Goal: Check status

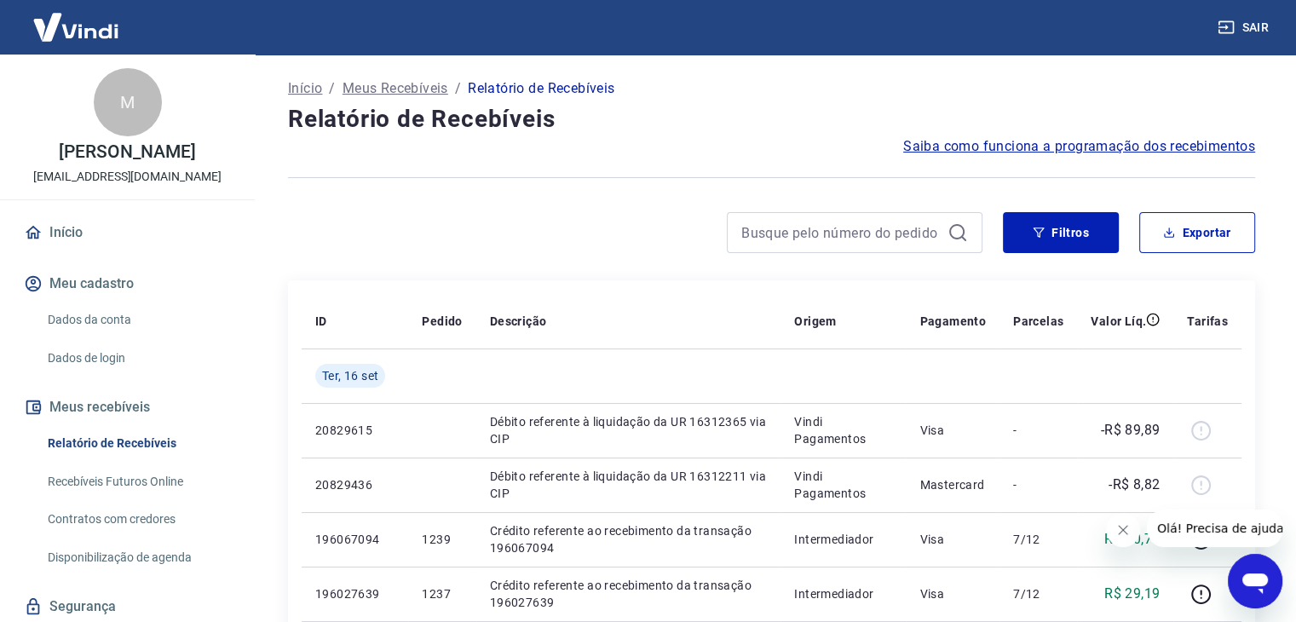
click at [58, 251] on link "Início" at bounding box center [127, 232] width 214 height 37
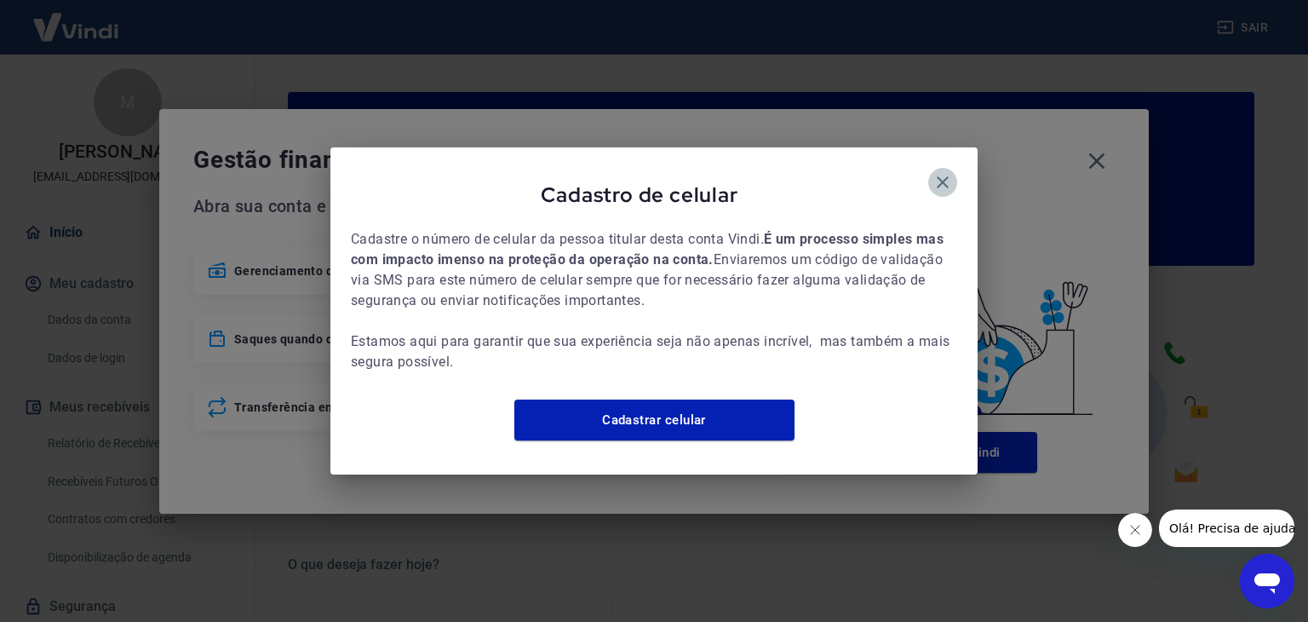
click at [934, 172] on icon "button" at bounding box center [943, 182] width 20 height 20
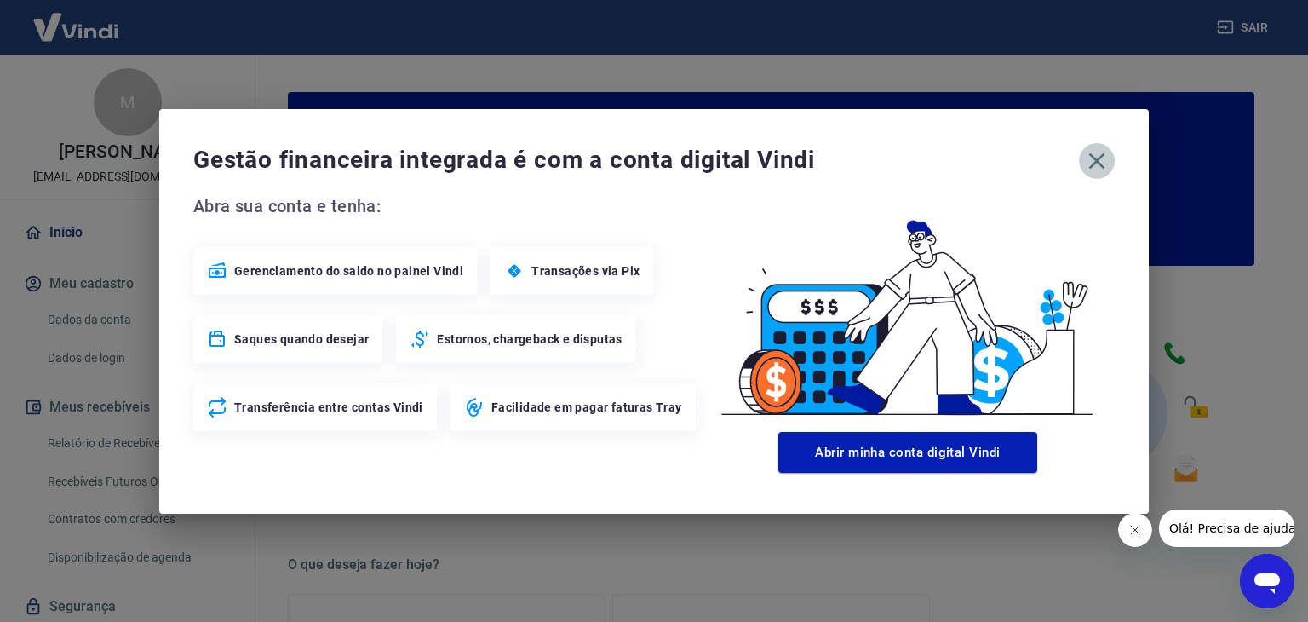
click at [1086, 162] on icon "button" at bounding box center [1097, 160] width 27 height 27
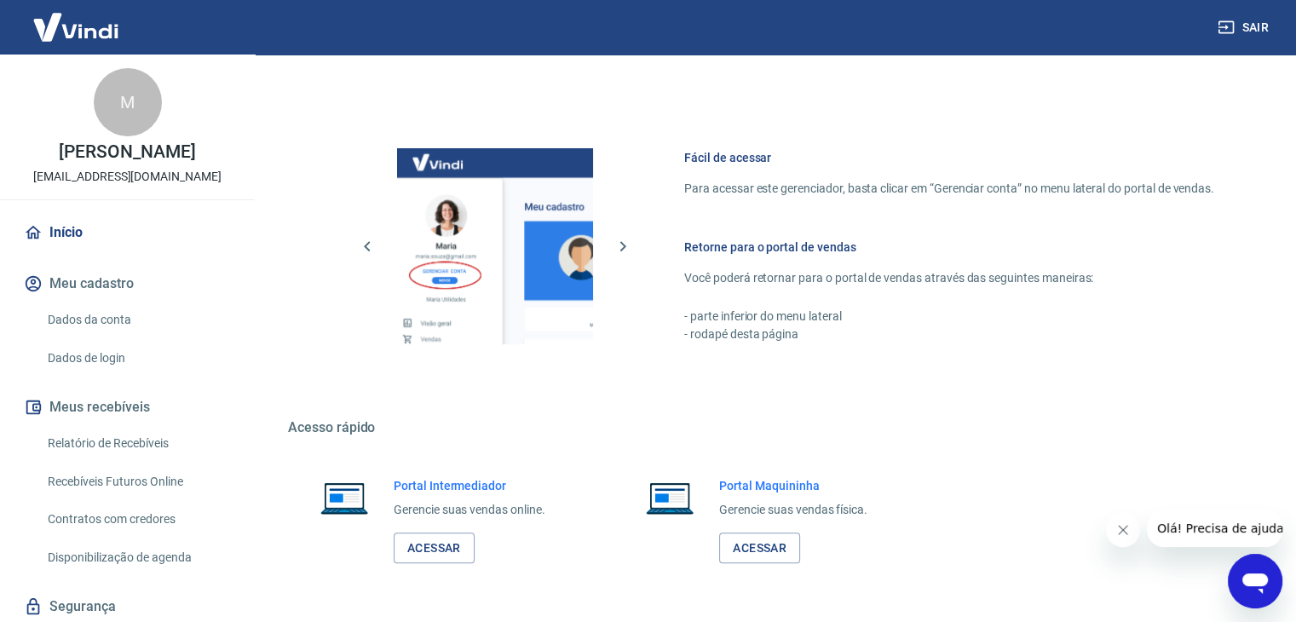
scroll to position [900, 0]
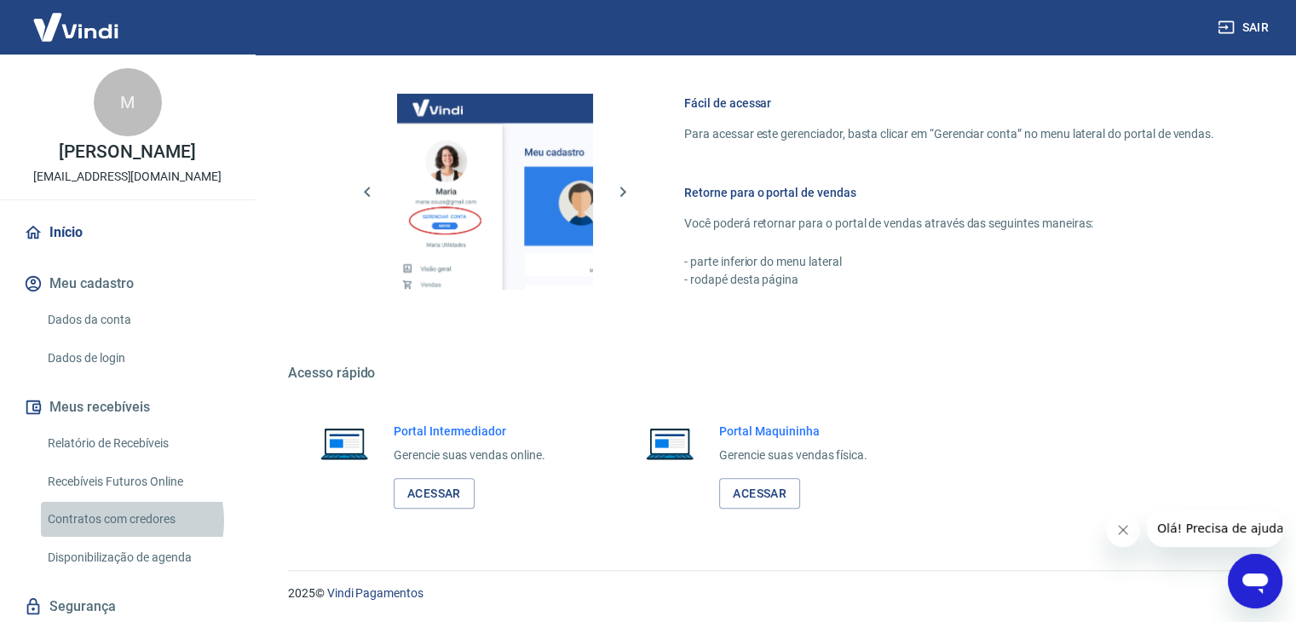
click at [116, 537] on link "Contratos com credores" at bounding box center [137, 519] width 193 height 35
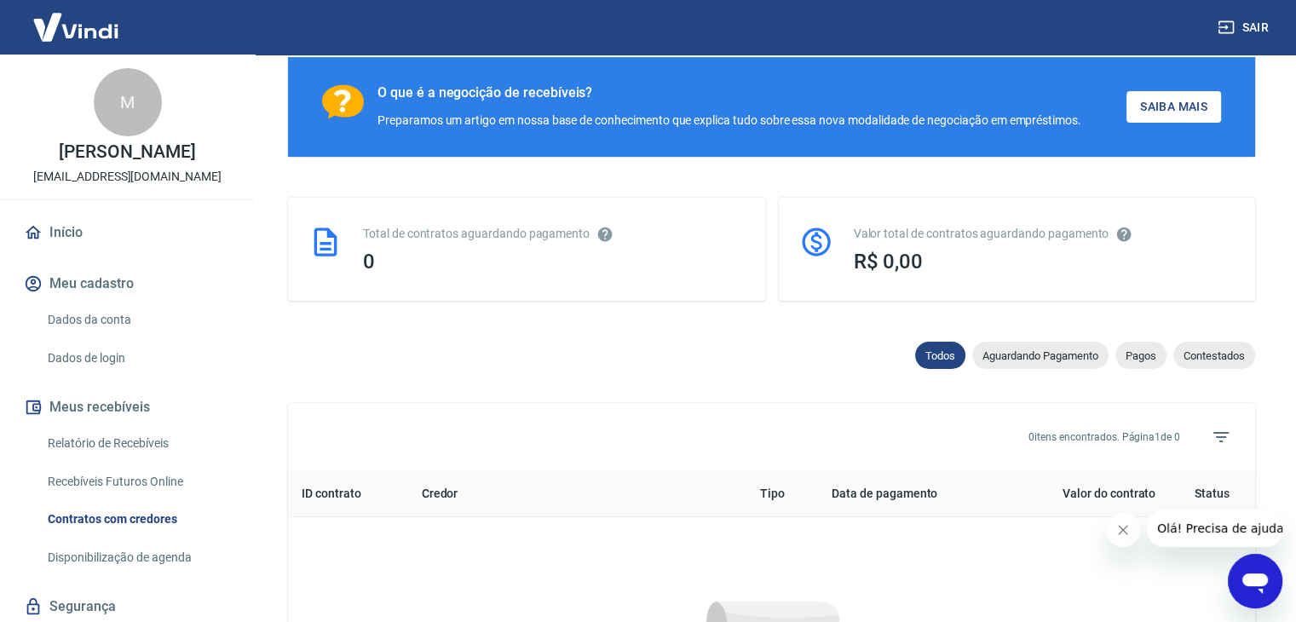
scroll to position [766, 0]
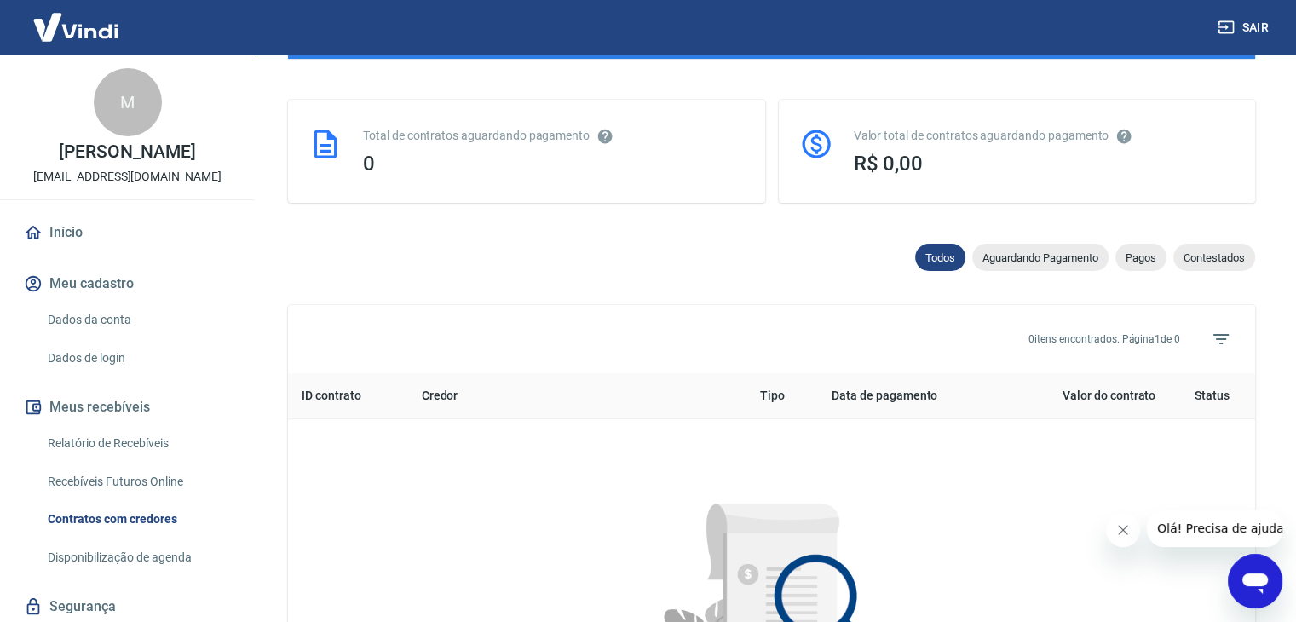
scroll to position [370, 0]
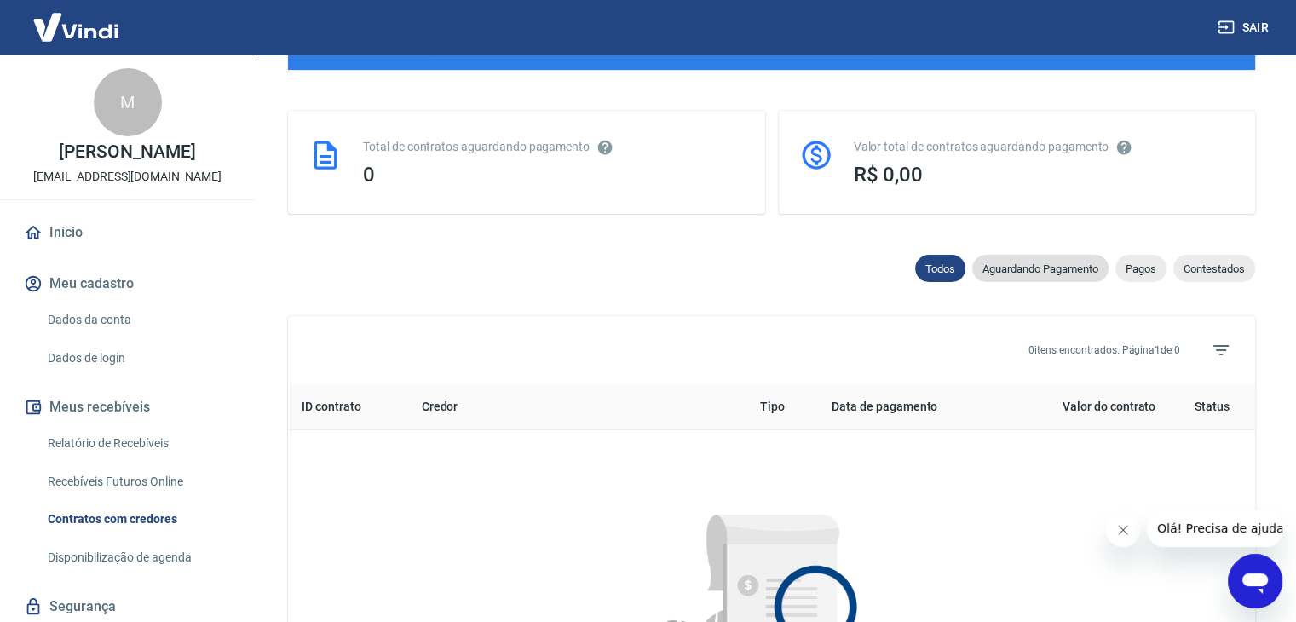
click at [1053, 267] on span "Aguardando Pagamento" at bounding box center [1040, 268] width 136 height 13
select select "waiting_payment"
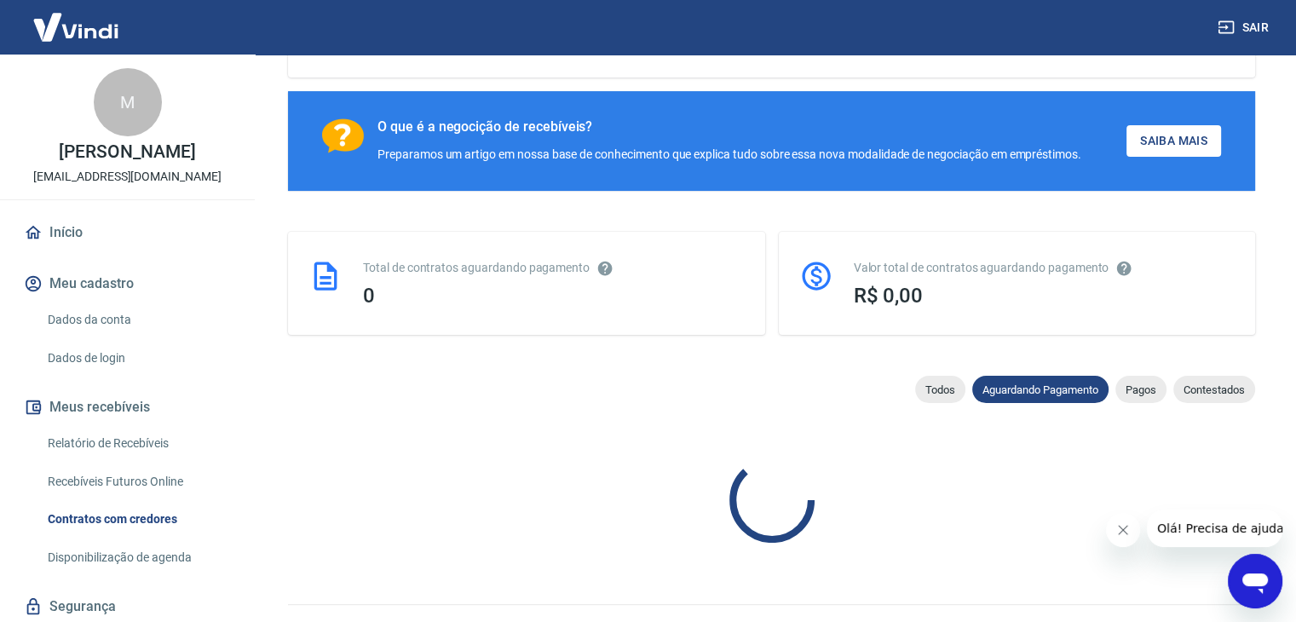
scroll to position [284, 0]
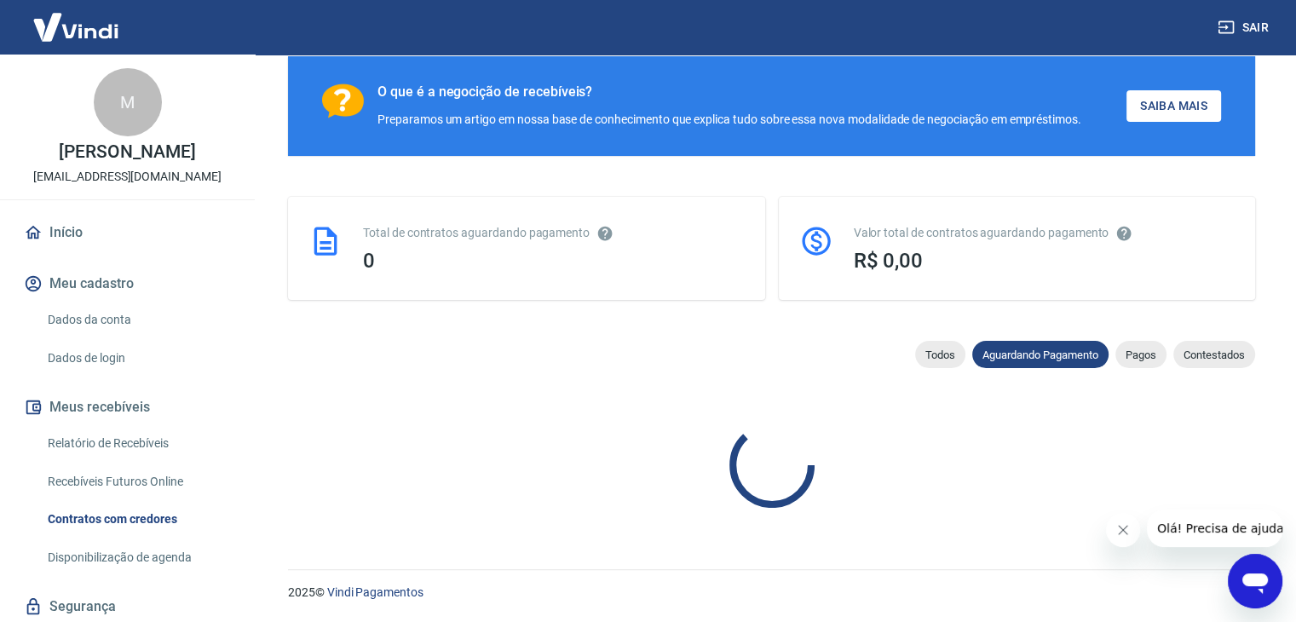
click at [1118, 525] on icon "Fechar mensagem da empresa" at bounding box center [1123, 530] width 14 height 14
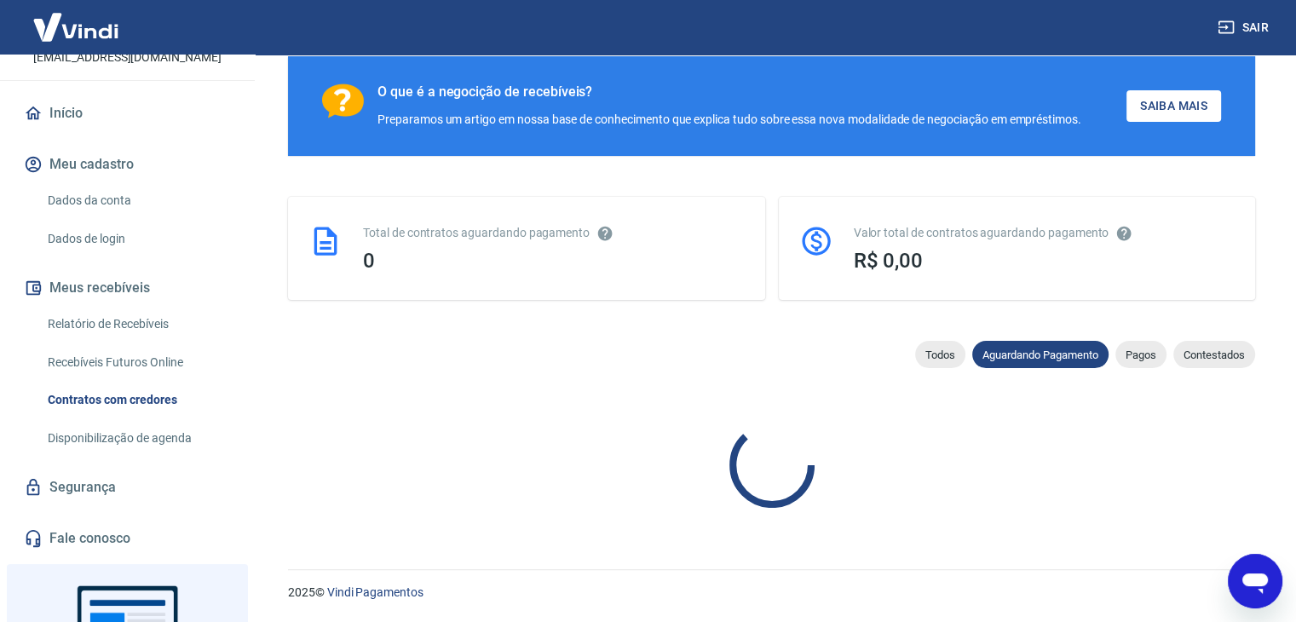
scroll to position [0, 0]
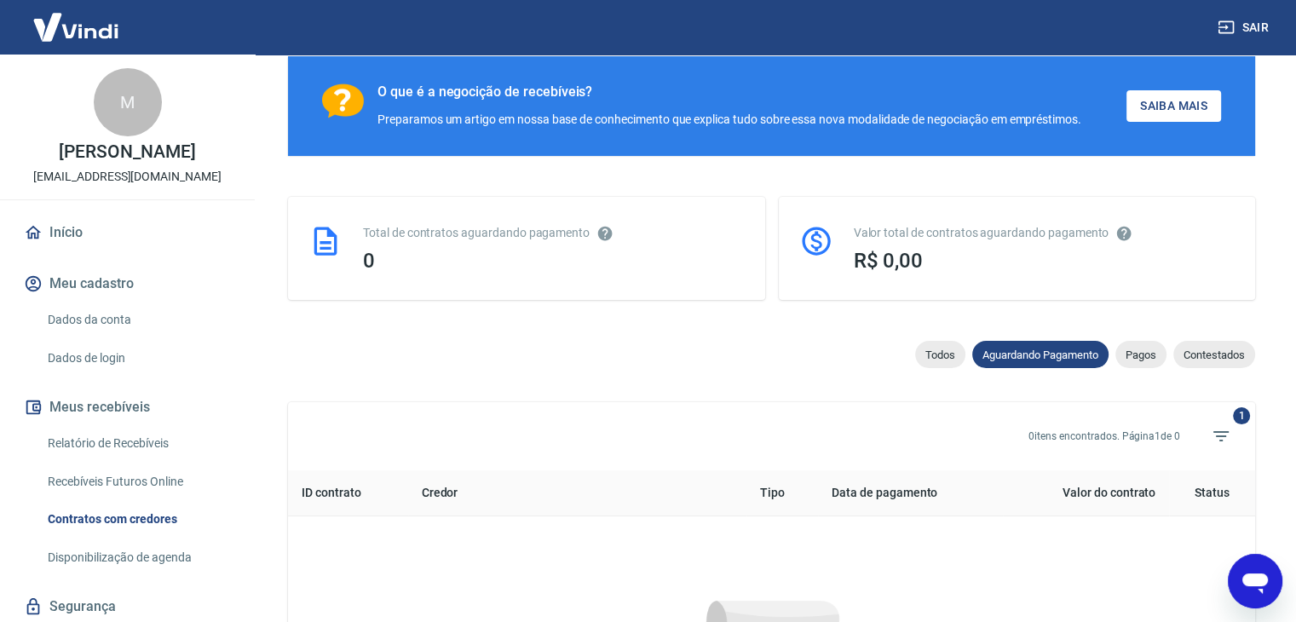
click at [121, 251] on link "Início" at bounding box center [127, 232] width 214 height 37
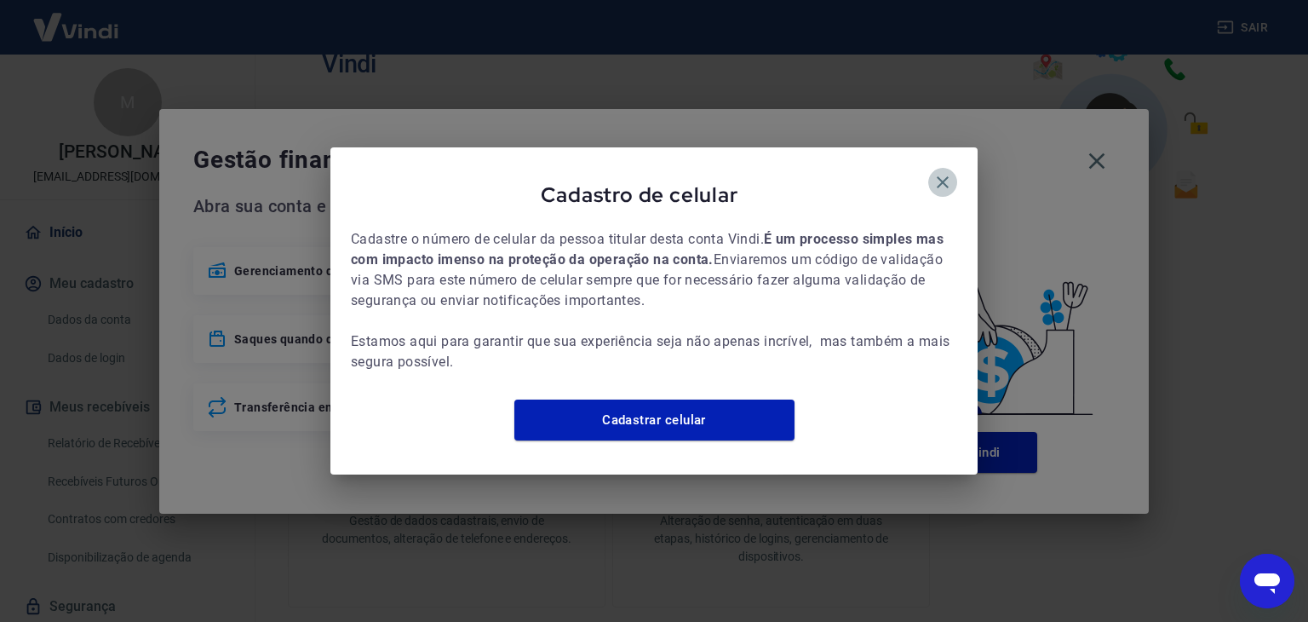
click at [949, 172] on icon "button" at bounding box center [943, 182] width 20 height 20
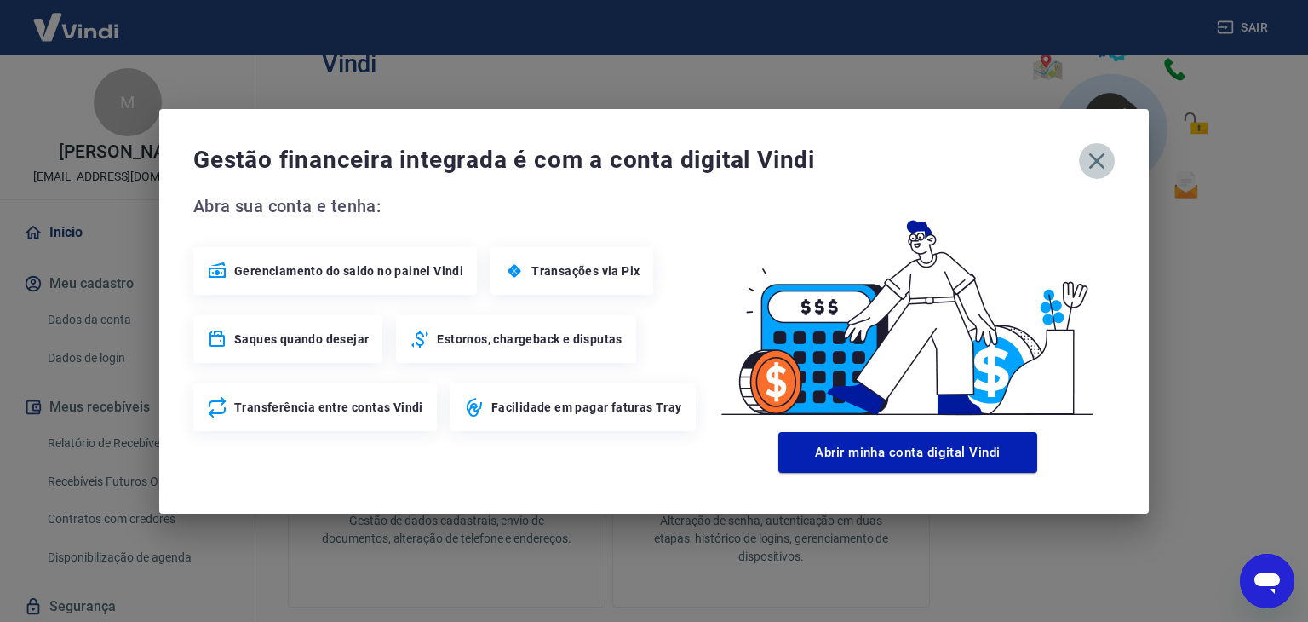
click at [1108, 159] on icon "button" at bounding box center [1097, 160] width 27 height 27
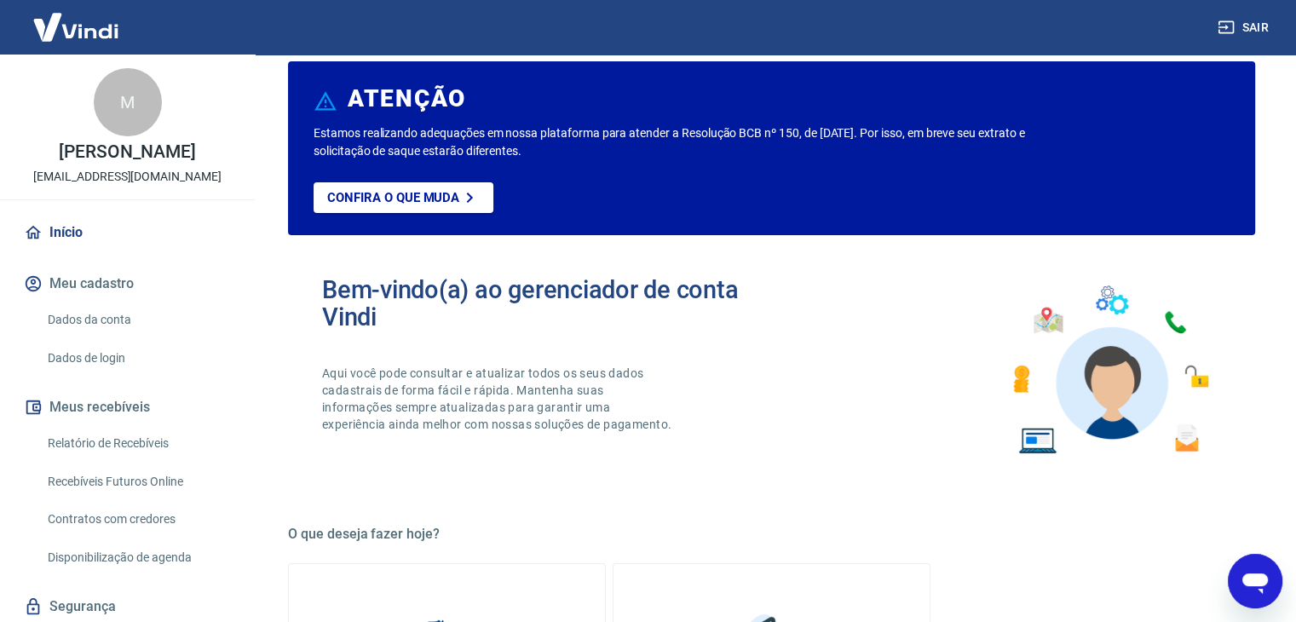
scroll to position [27, 0]
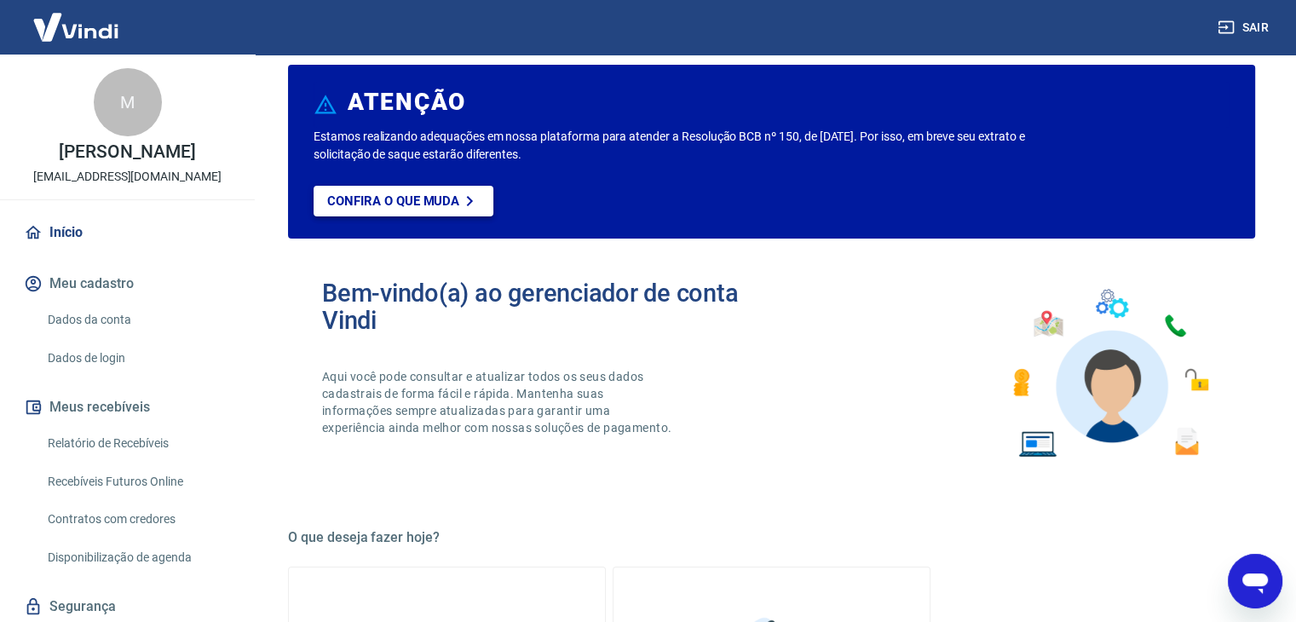
click at [433, 209] on link "Confira o que muda" at bounding box center [403, 201] width 180 height 31
click at [93, 36] on img at bounding box center [75, 27] width 111 height 52
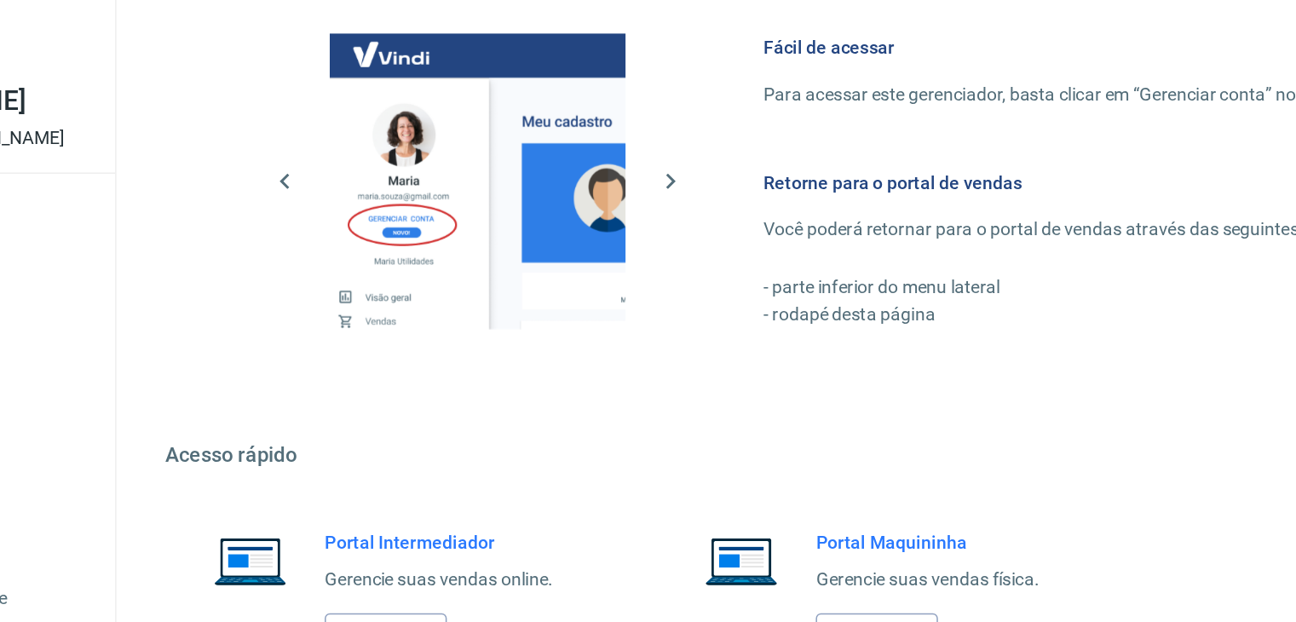
scroll to position [886, 0]
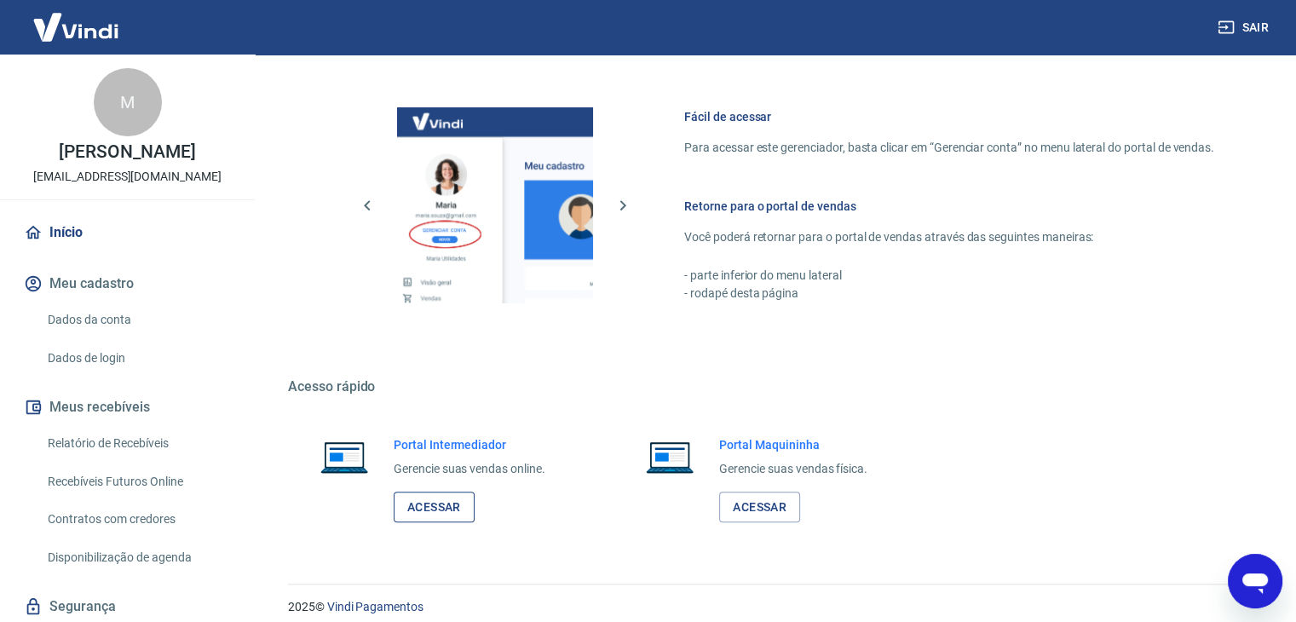
click at [432, 506] on link "Acessar" at bounding box center [434, 507] width 81 height 32
